Goal: Obtain resource: Obtain resource

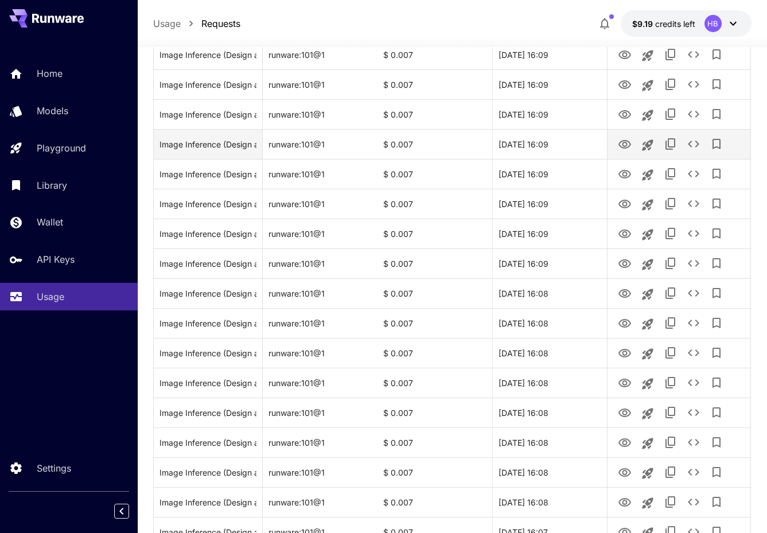
scroll to position [717, 0]
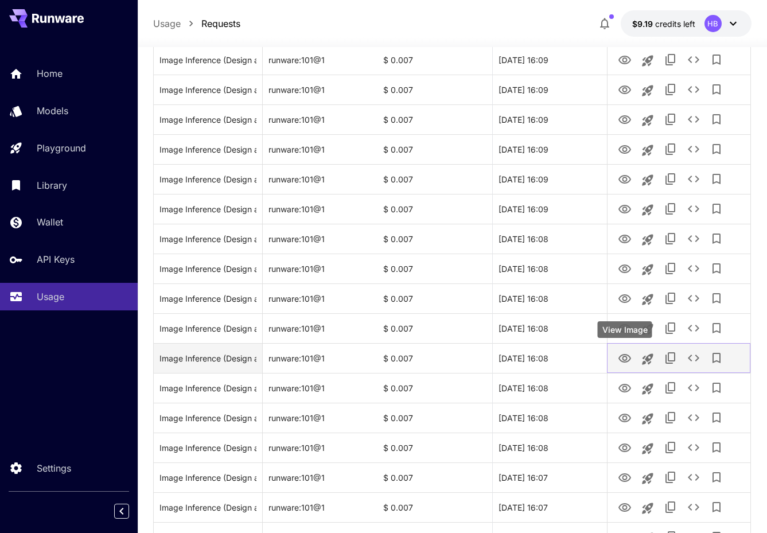
click at [623, 357] on icon "View Image" at bounding box center [625, 359] width 14 height 14
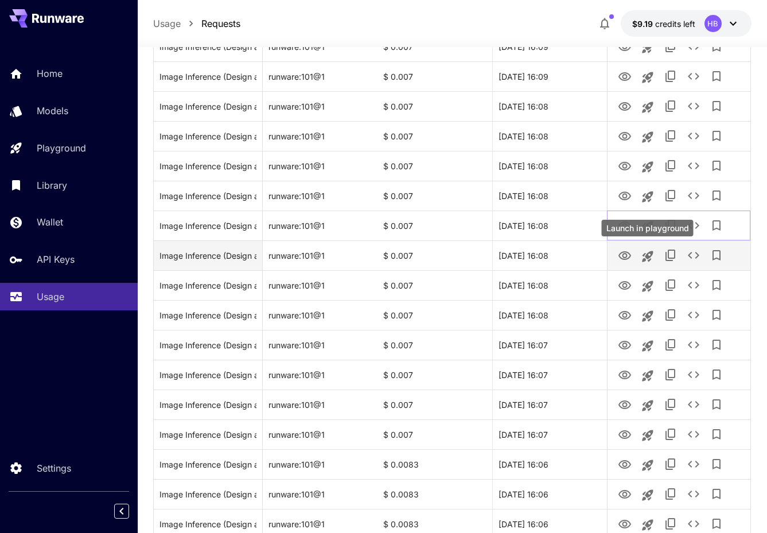
scroll to position [907, 0]
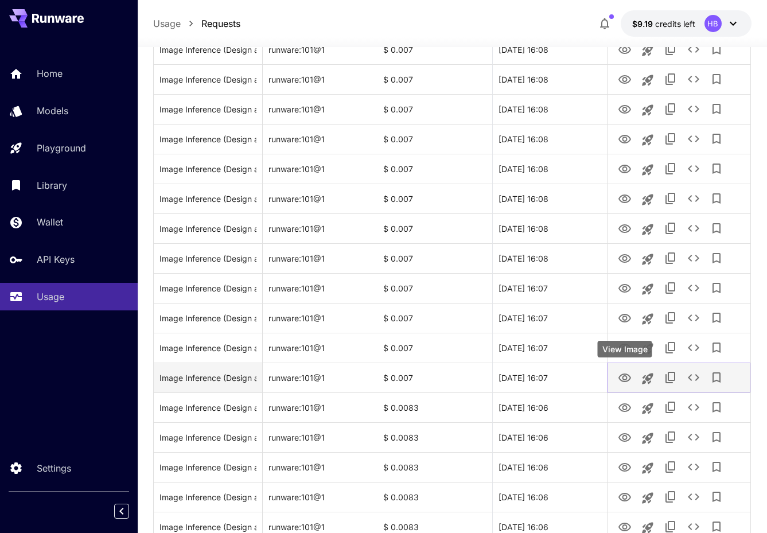
click at [625, 378] on icon "View Image" at bounding box center [624, 377] width 13 height 9
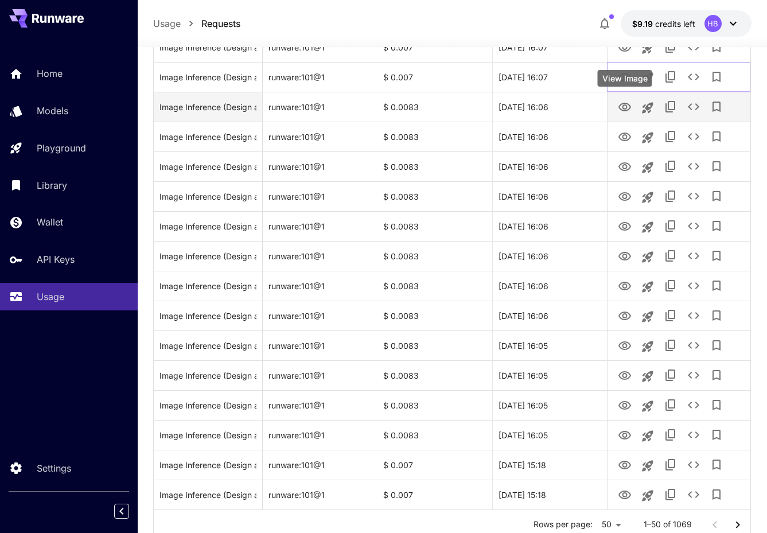
scroll to position [1236, 0]
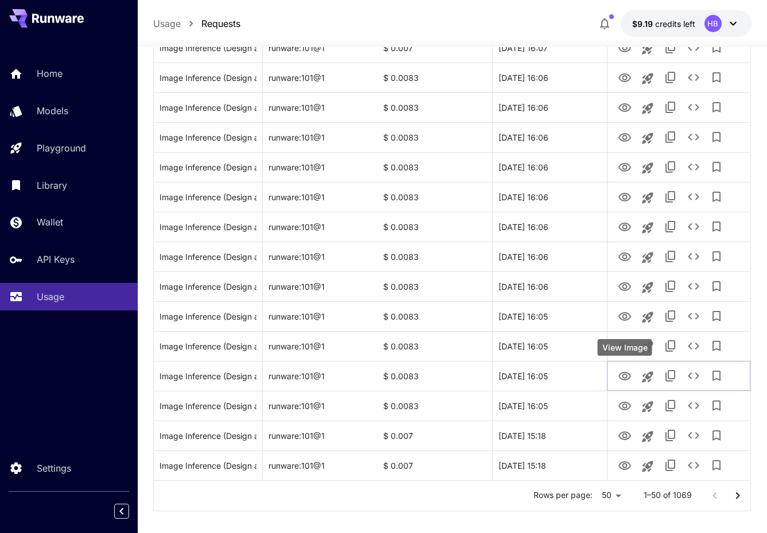
click at [625, 349] on div "View Image" at bounding box center [625, 347] width 54 height 17
click at [624, 343] on icon "View Image" at bounding box center [624, 346] width 13 height 9
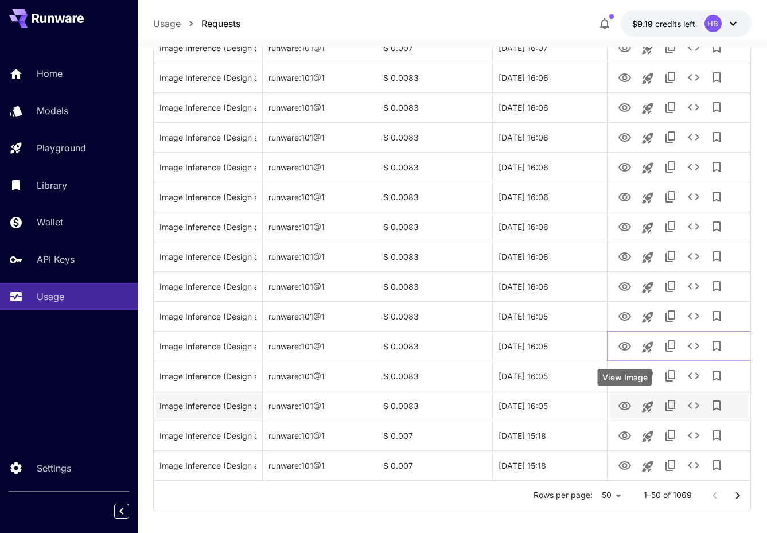
scroll to position [1248, 0]
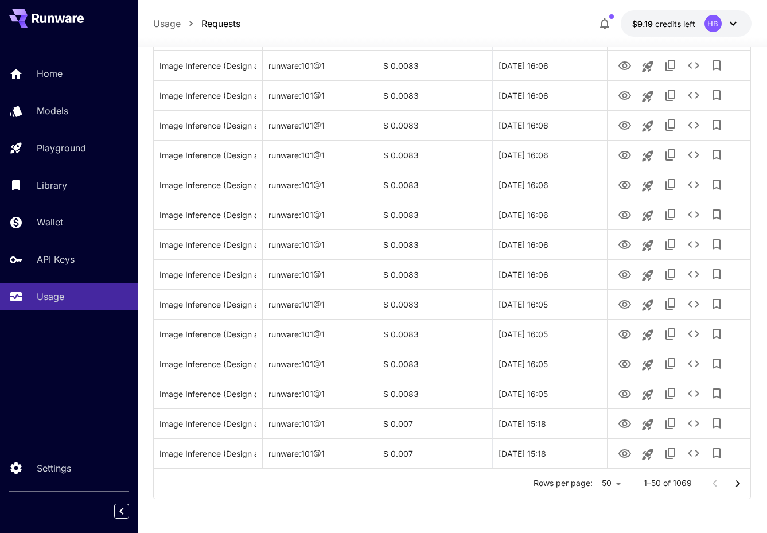
click at [739, 482] on icon "Go to next page" at bounding box center [738, 484] width 14 height 14
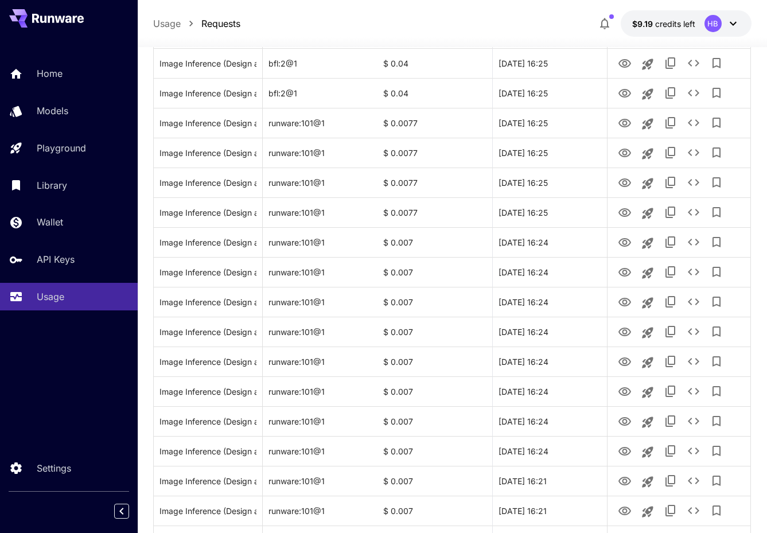
scroll to position [61, 0]
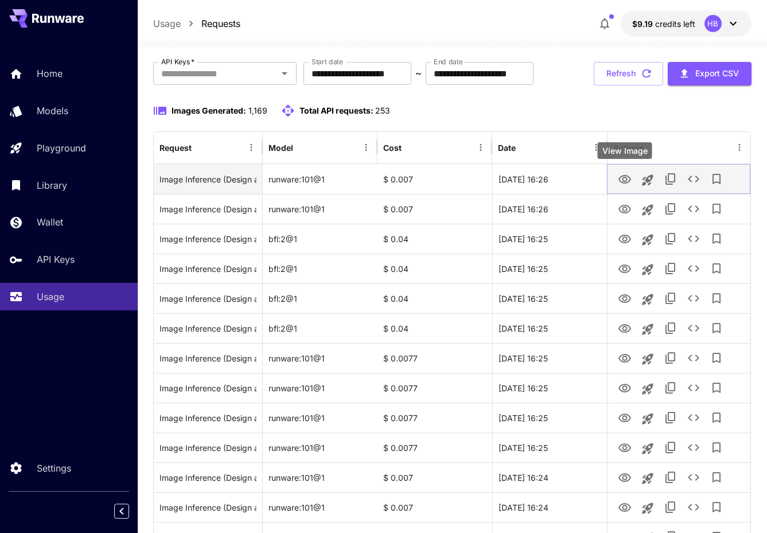
click at [624, 185] on icon "View Image" at bounding box center [625, 180] width 14 height 14
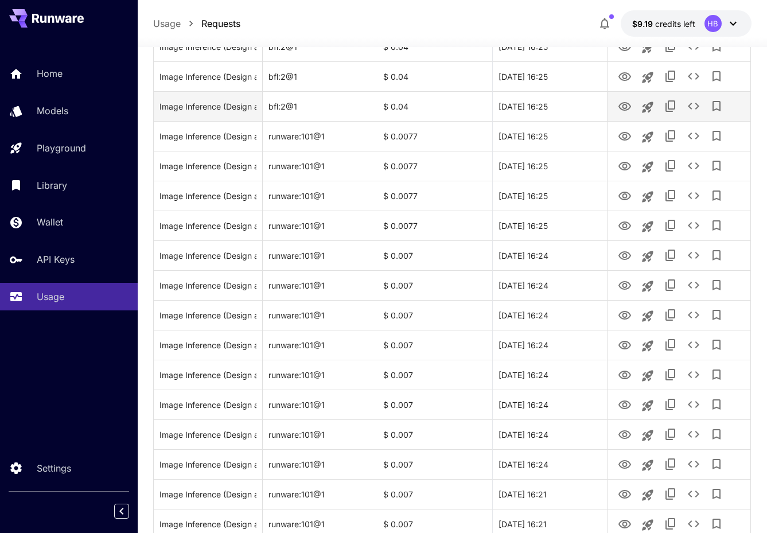
scroll to position [349, 0]
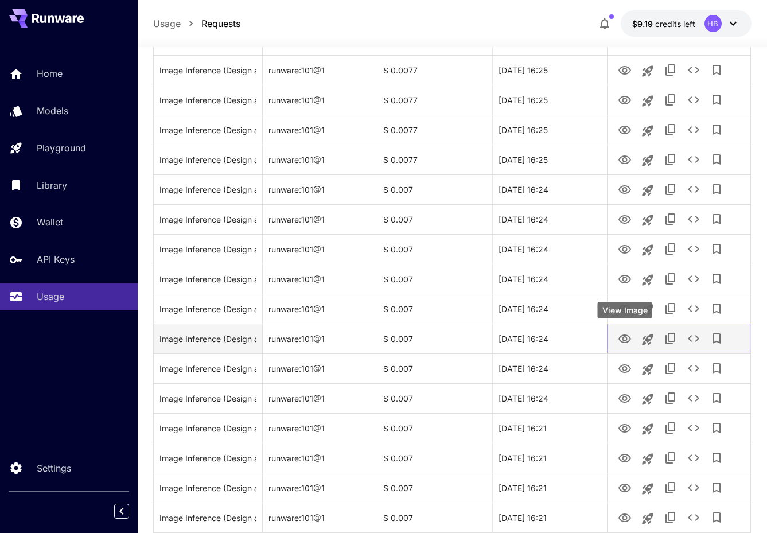
click at [626, 335] on icon "View Image" at bounding box center [625, 339] width 14 height 14
click at [690, 340] on icon "See details" at bounding box center [693, 338] width 11 height 7
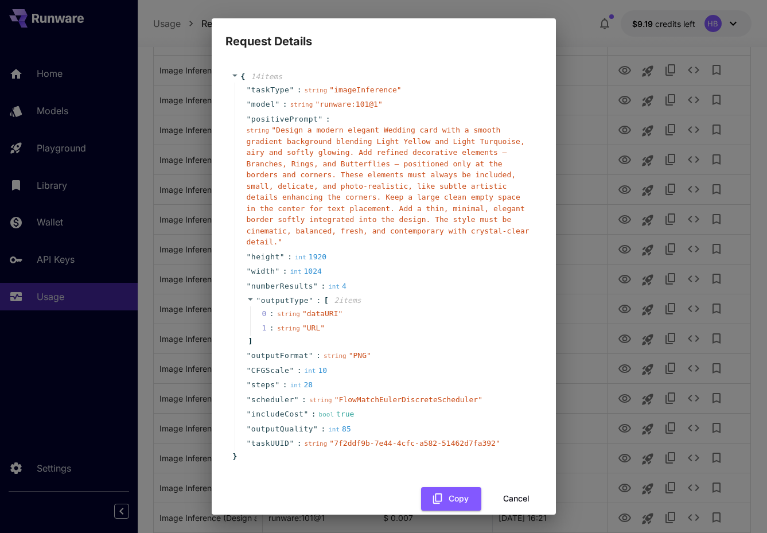
click at [443, 204] on span "" Design a modern elegant Wedding card with a smooth gradient background blendi…" at bounding box center [388, 186] width 283 height 120
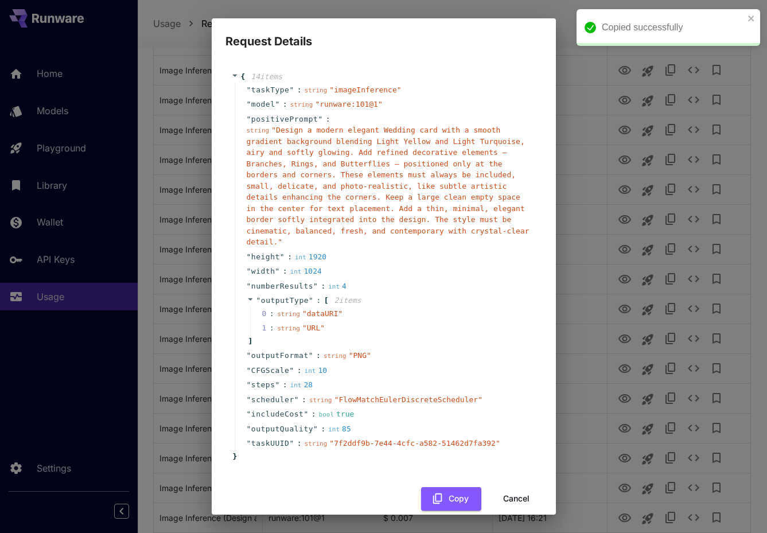
click at [278, 128] on span "" Design a modern elegant Wedding card with a smooth gradient background blendi…" at bounding box center [388, 186] width 283 height 120
click at [277, 128] on span "" Design a modern elegant Wedding card with a smooth gradient background blendi…" at bounding box center [388, 186] width 283 height 120
click at [275, 132] on span "" Design a modern elegant Wedding card with a smooth gradient background blendi…" at bounding box center [388, 186] width 283 height 120
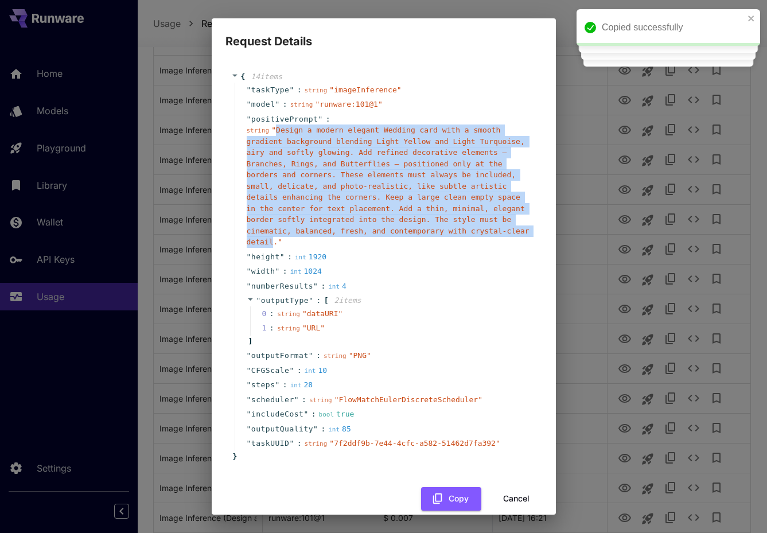
drag, startPoint x: 275, startPoint y: 132, endPoint x: 270, endPoint y: 243, distance: 110.8
click at [270, 243] on span "" Design a modern elegant Wedding card with a smooth gradient background blendi…" at bounding box center [388, 186] width 283 height 120
copy span "Design a modern elegant Wedding card with a smooth gradient background blending…"
click at [194, 207] on div "Request Details { 14 item s " taskType " : string " imageInference " " model " …" at bounding box center [383, 266] width 767 height 533
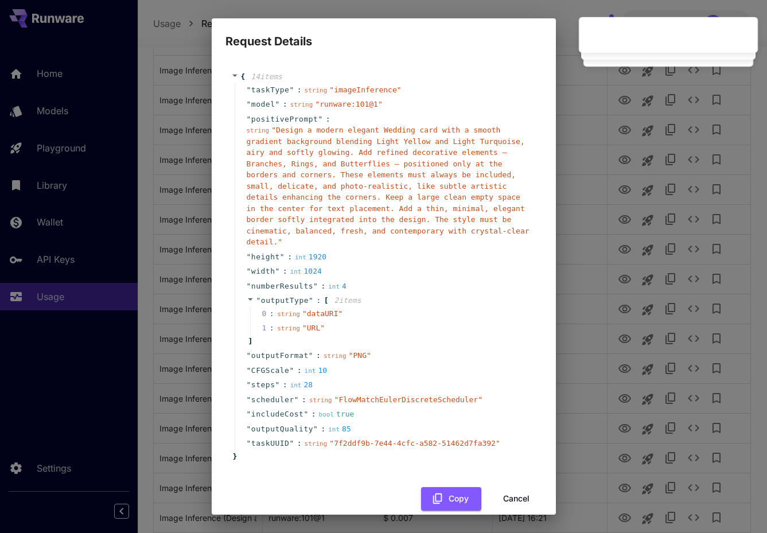
click at [520, 495] on button "Cancel" at bounding box center [516, 499] width 52 height 24
